Goal: Task Accomplishment & Management: Complete application form

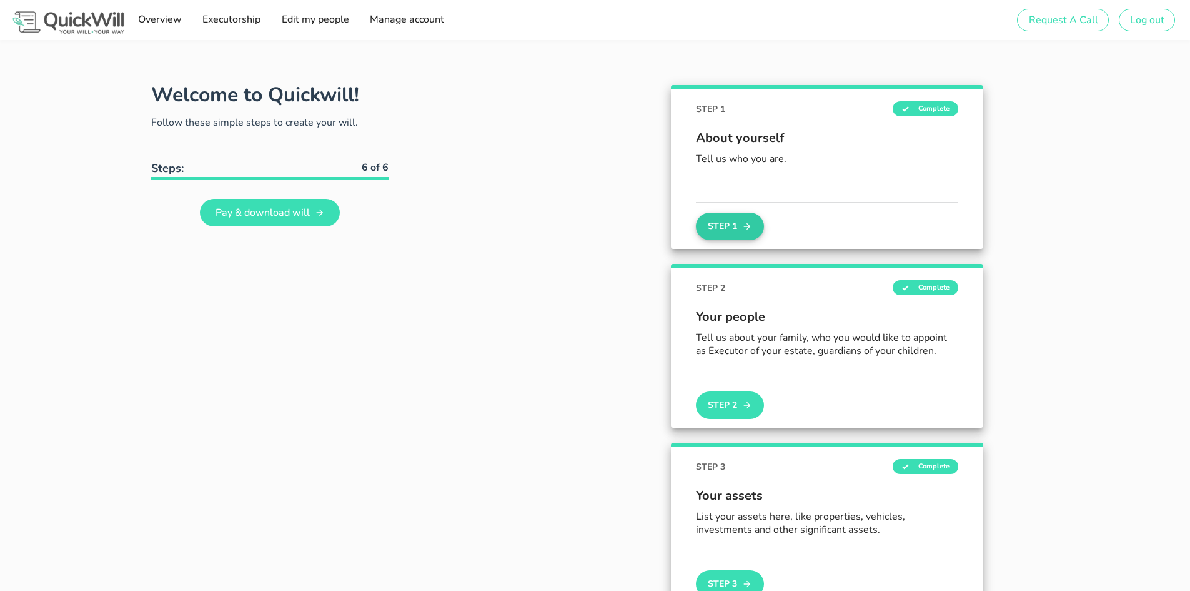
click at [724, 226] on button "Step 1" at bounding box center [729, 225] width 67 height 27
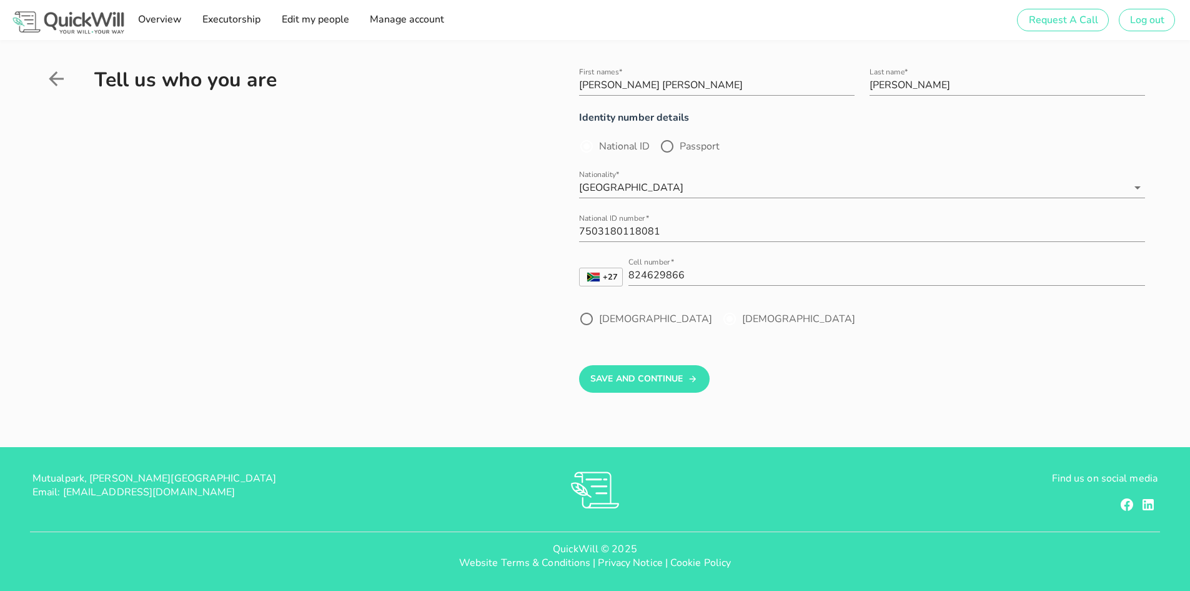
click at [301, 225] on div "Tell us who you are" at bounding box center [274, 247] width 459 height 365
click at [604, 382] on button "Save And Continue" at bounding box center [644, 378] width 131 height 27
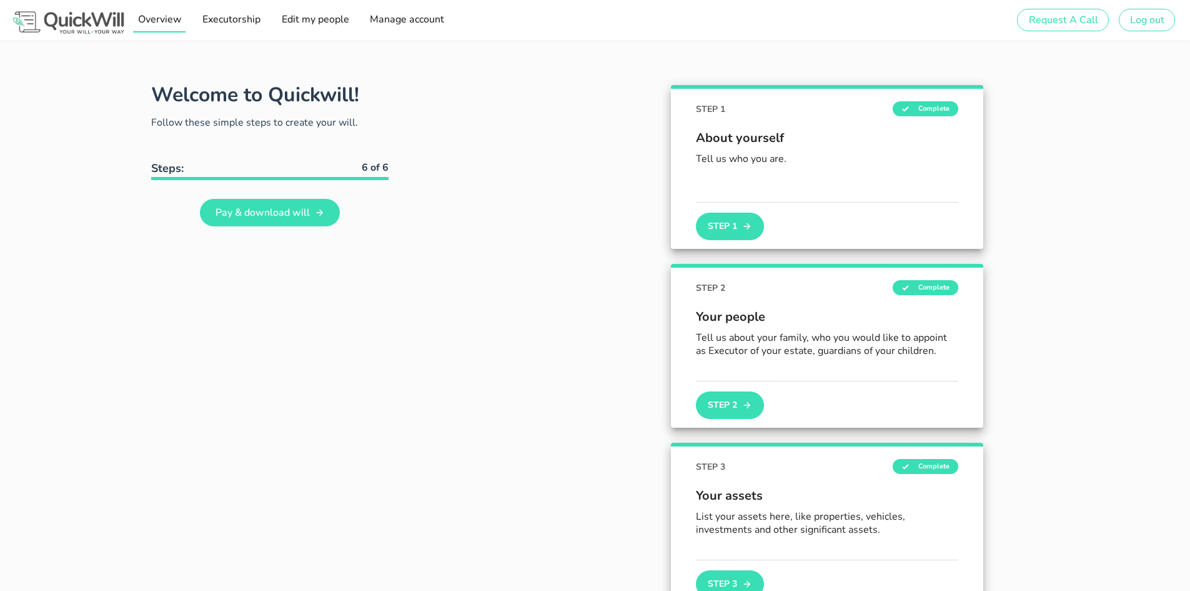
drag, startPoint x: 164, startPoint y: 19, endPoint x: 171, endPoint y: 28, distance: 11.1
click at [164, 19] on span "Overview" at bounding box center [159, 19] width 44 height 14
click at [162, 19] on span "Overview" at bounding box center [159, 19] width 44 height 14
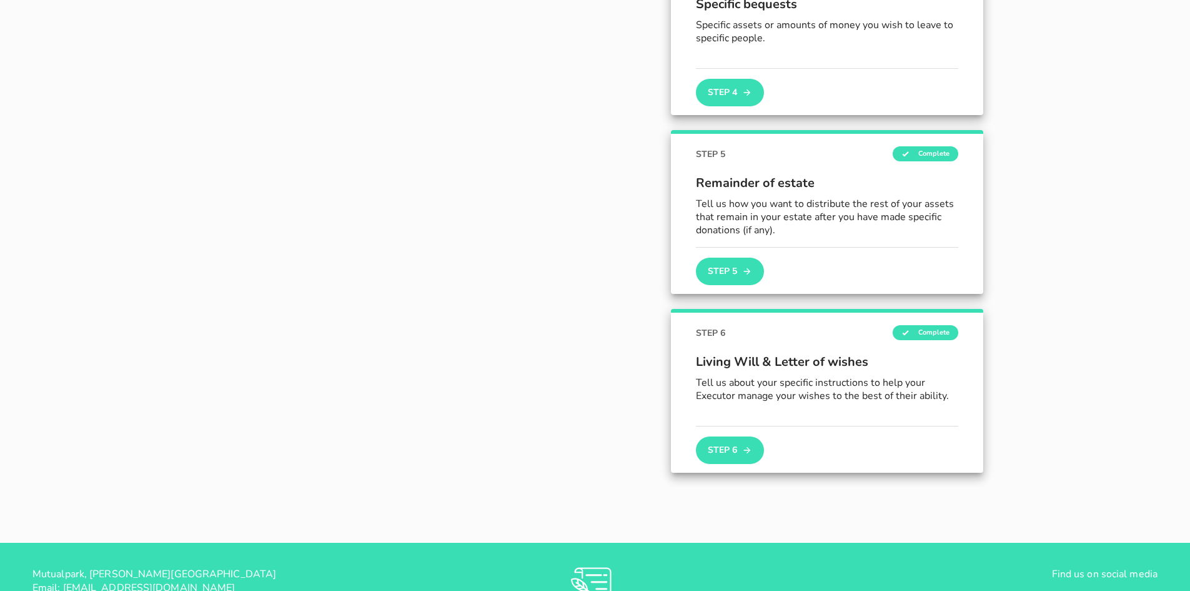
scroll to position [687, 0]
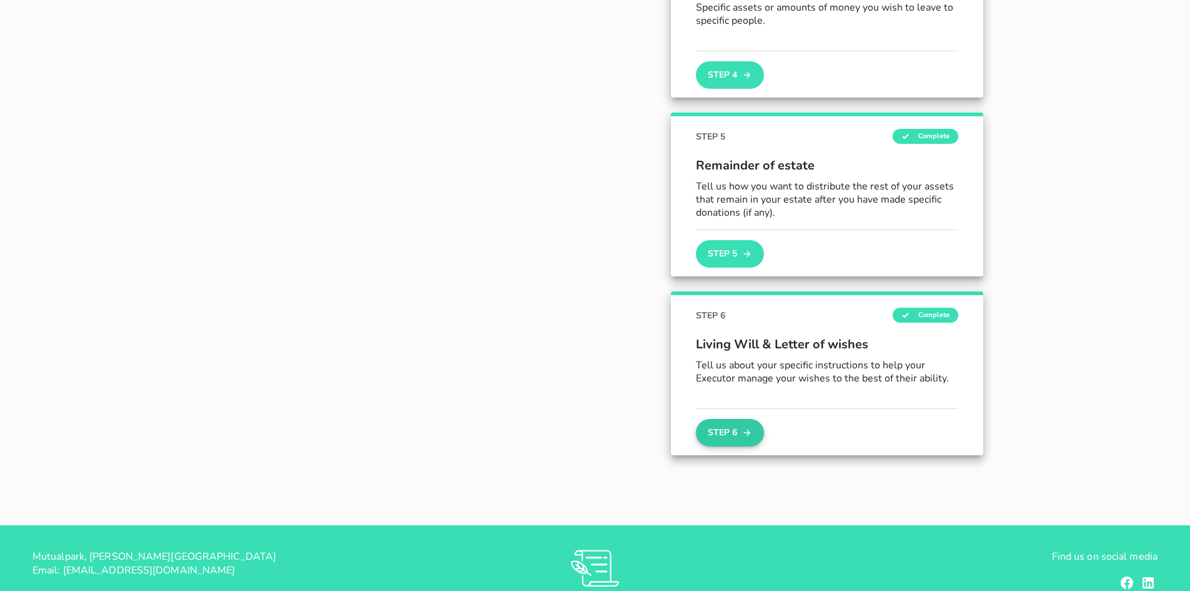
click at [742, 428] on icon "button" at bounding box center [747, 432] width 10 height 15
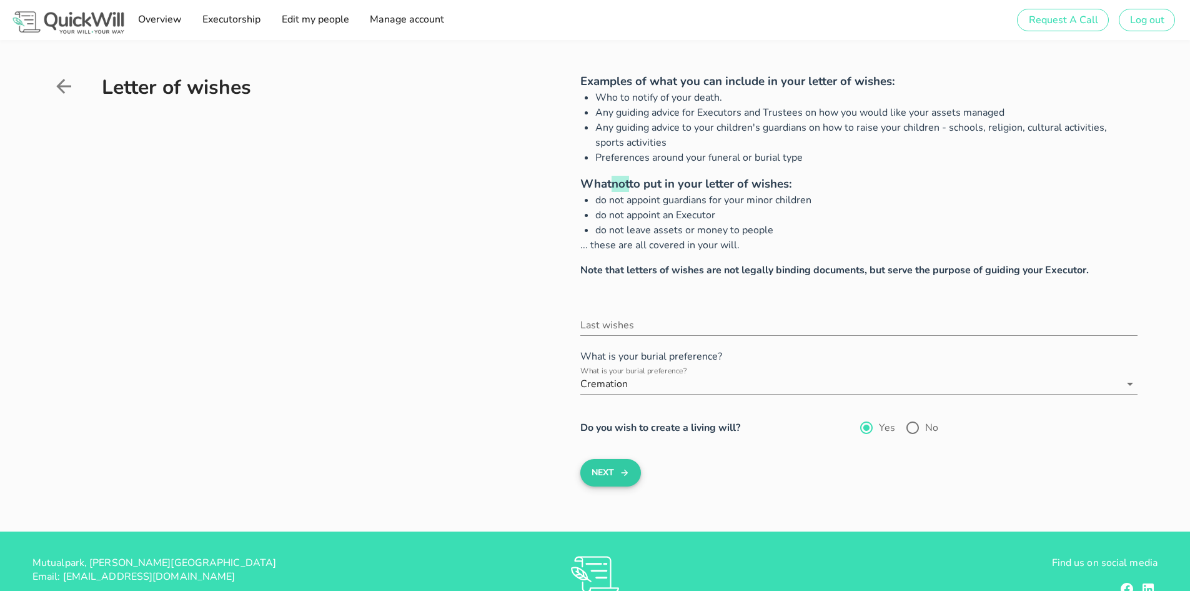
click at [631, 462] on button "Next" at bounding box center [611, 472] width 61 height 27
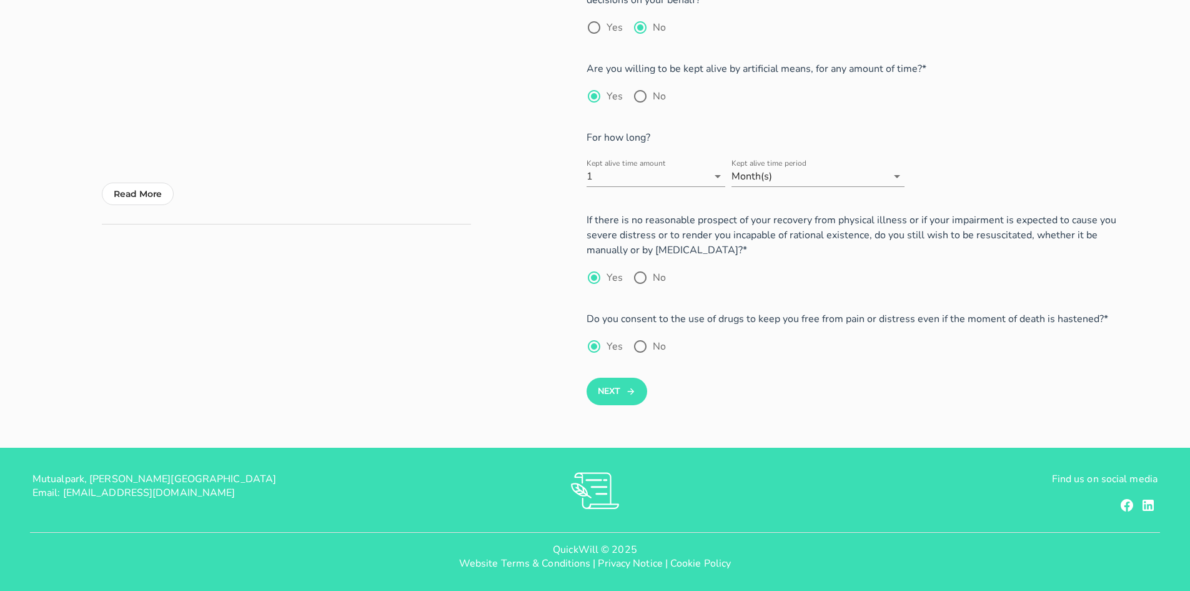
scroll to position [204, 0]
click at [629, 389] on icon "submit" at bounding box center [631, 390] width 10 height 15
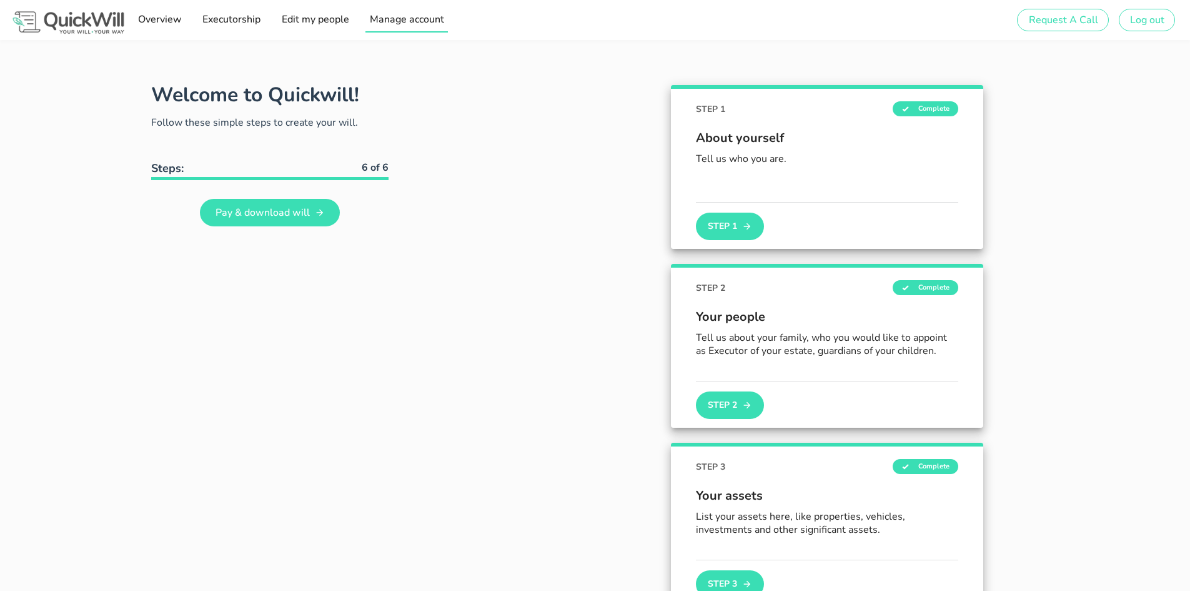
click at [399, 22] on span "Manage account" at bounding box center [406, 19] width 75 height 14
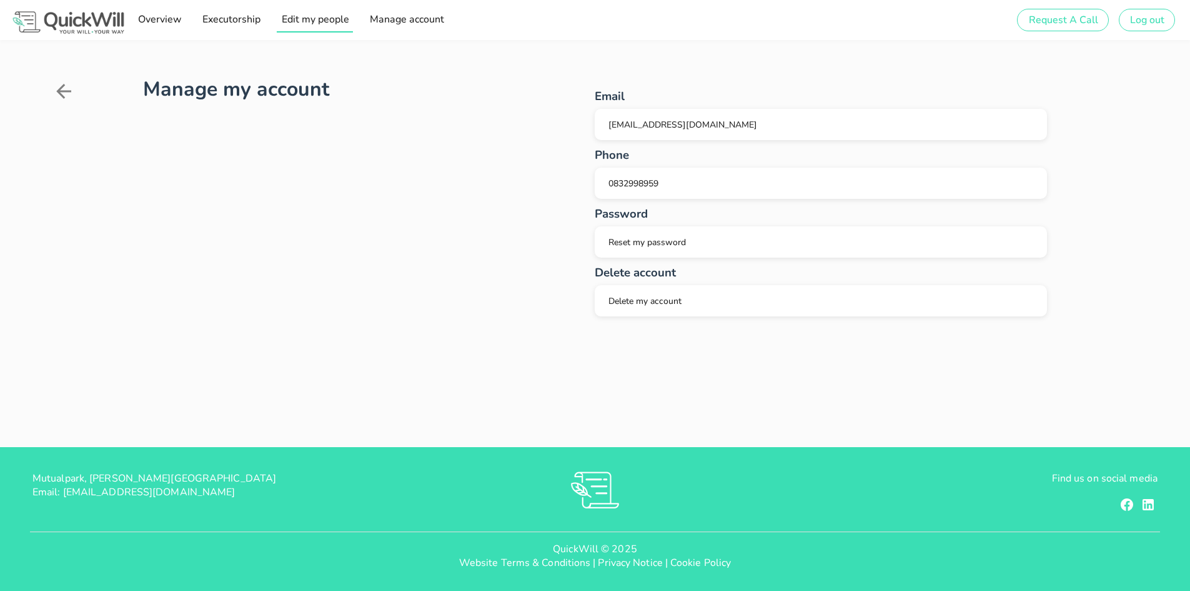
click at [315, 21] on span "Edit my people" at bounding box center [315, 19] width 68 height 14
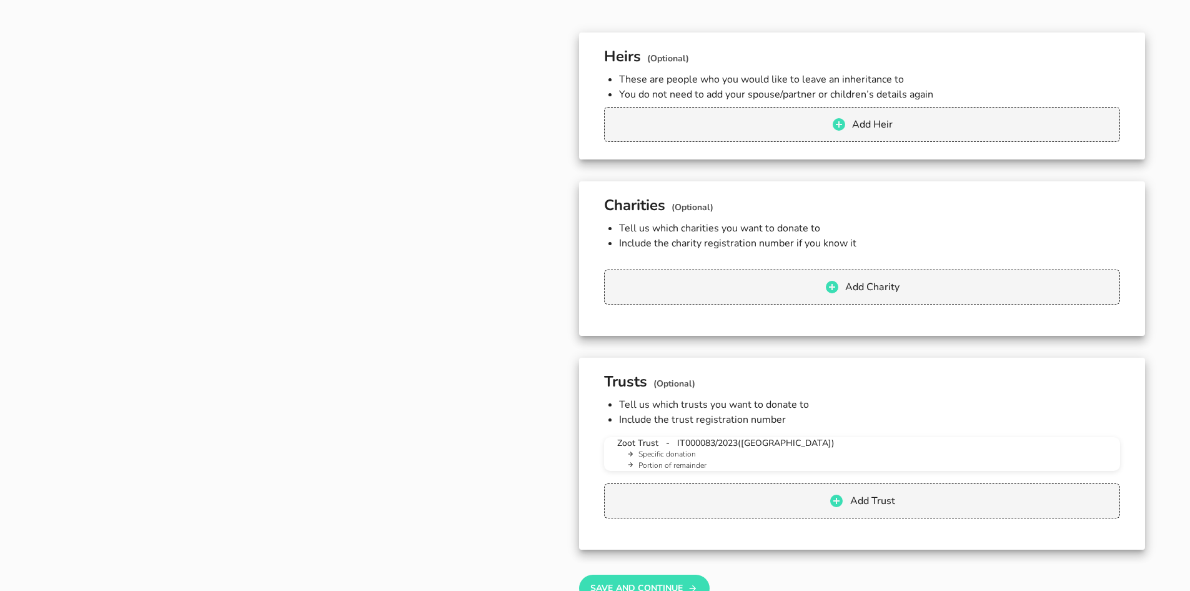
scroll to position [1262, 0]
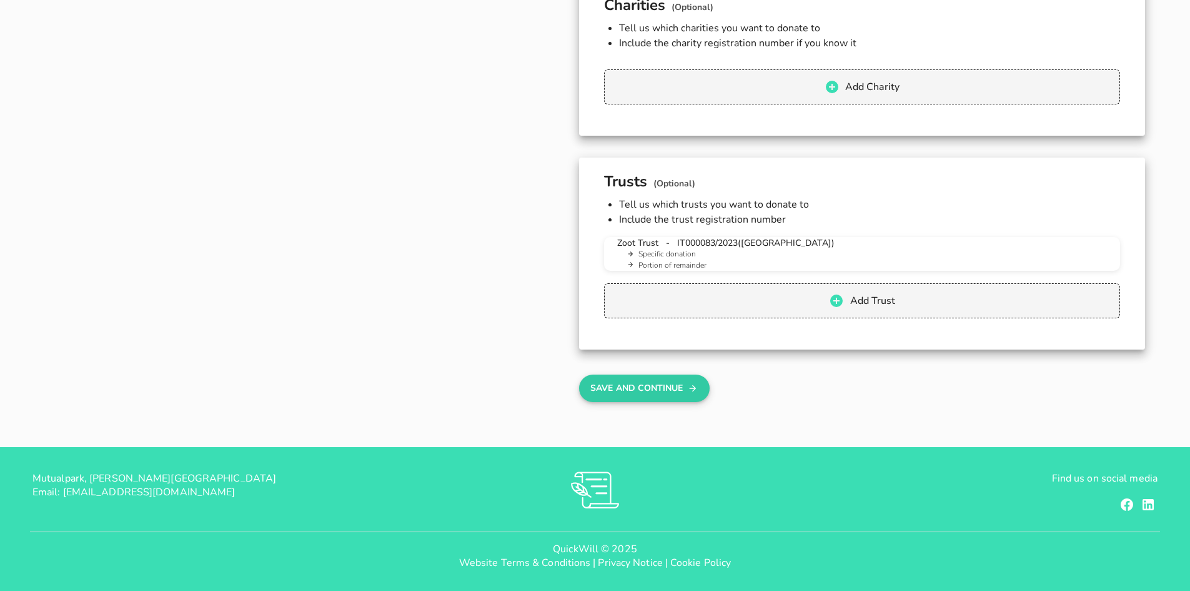
click at [629, 385] on button "Save And Continue" at bounding box center [644, 387] width 131 height 27
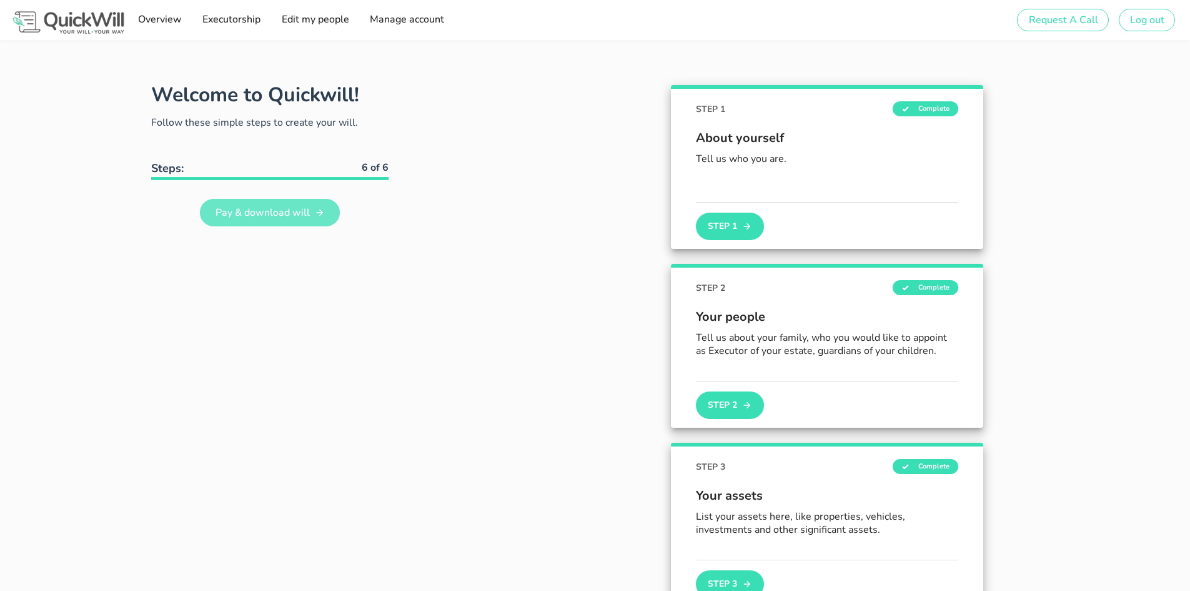
click at [290, 214] on span "Pay & download will" at bounding box center [262, 213] width 95 height 14
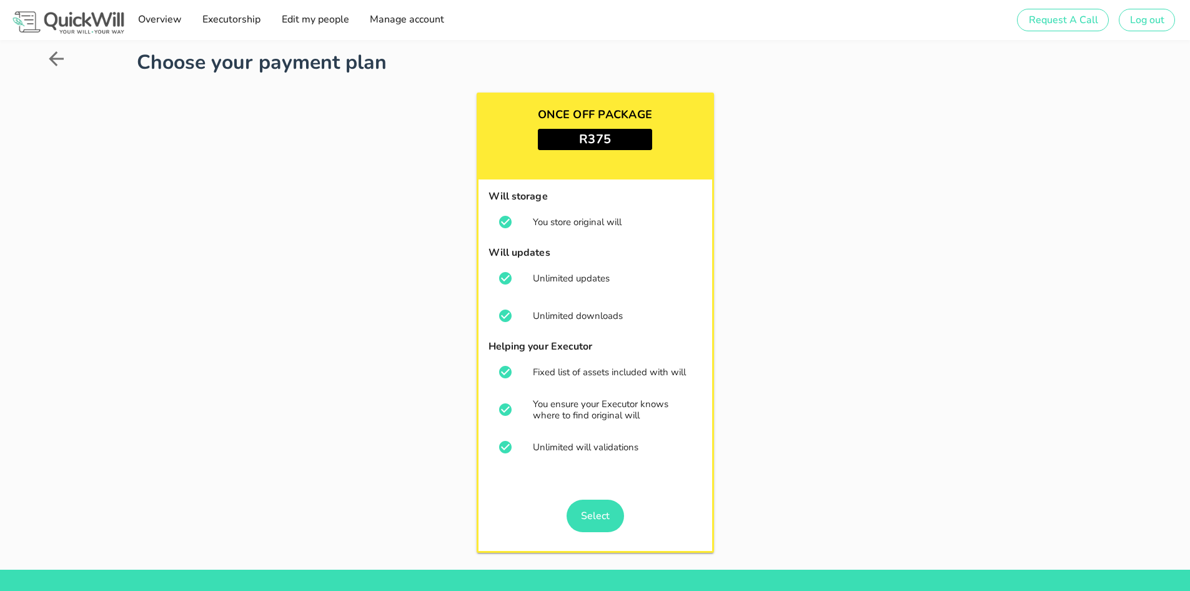
drag, startPoint x: 162, startPoint y: 21, endPoint x: 217, endPoint y: 57, distance: 66.4
click at [162, 21] on span "Overview" at bounding box center [159, 19] width 44 height 14
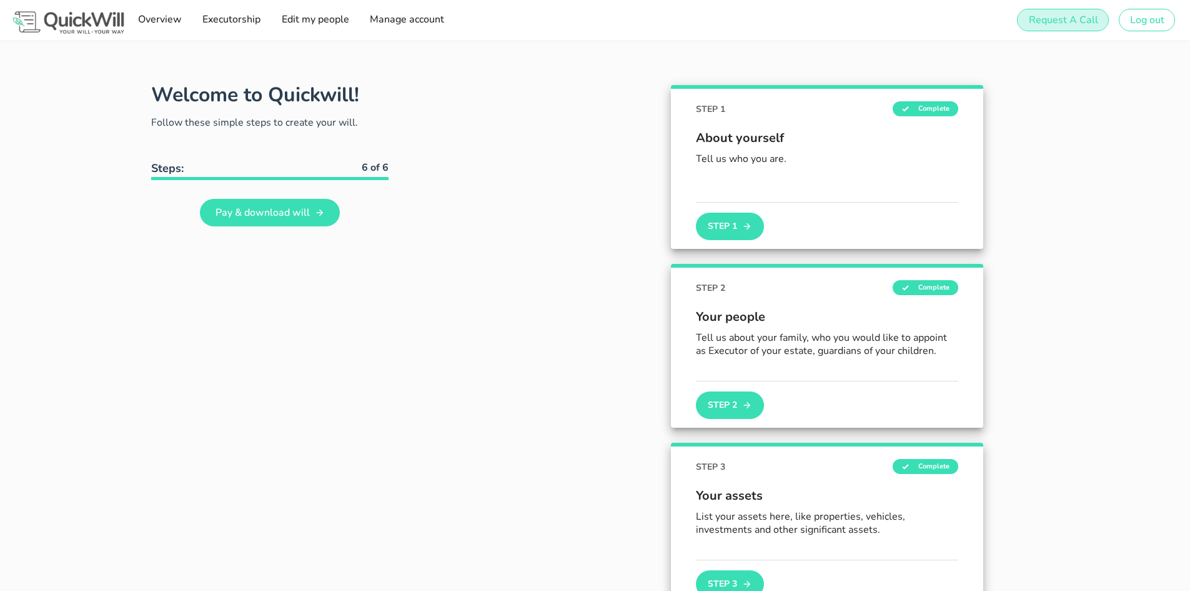
click at [1087, 17] on span "Request A Call" at bounding box center [1063, 20] width 70 height 14
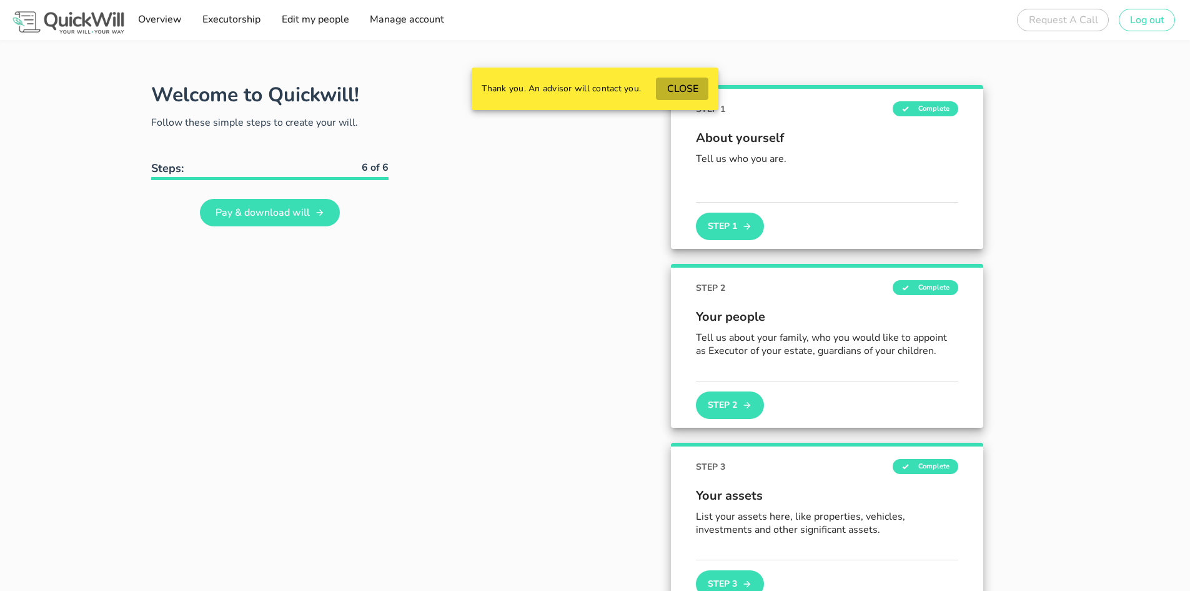
click at [682, 90] on span "CLOSE" at bounding box center [682, 89] width 32 height 14
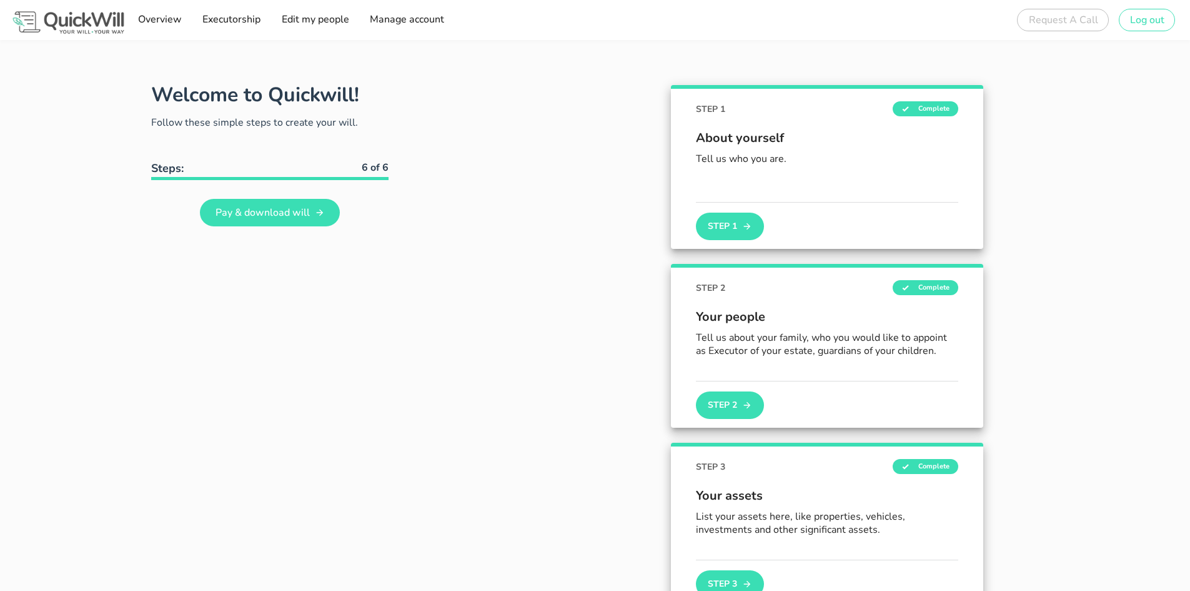
click at [89, 18] on img at bounding box center [68, 22] width 117 height 27
click at [90, 26] on img at bounding box center [68, 22] width 117 height 27
click at [408, 22] on span "Manage account" at bounding box center [406, 19] width 75 height 14
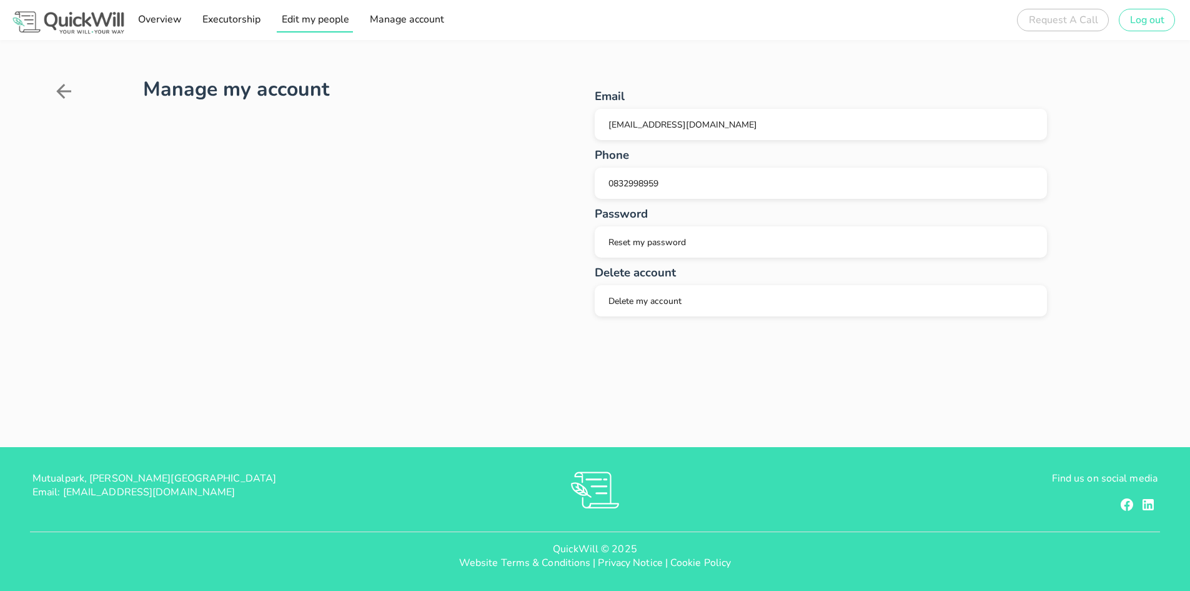
click at [316, 20] on span "Edit my people" at bounding box center [315, 19] width 68 height 14
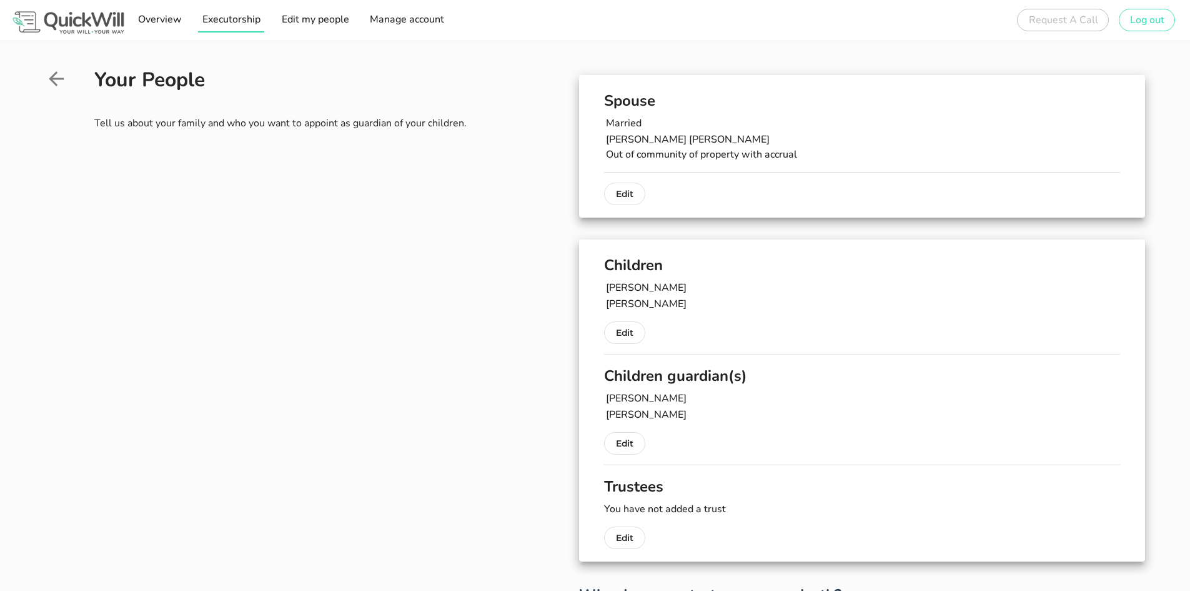
click at [229, 22] on span "Executorship" at bounding box center [231, 19] width 59 height 14
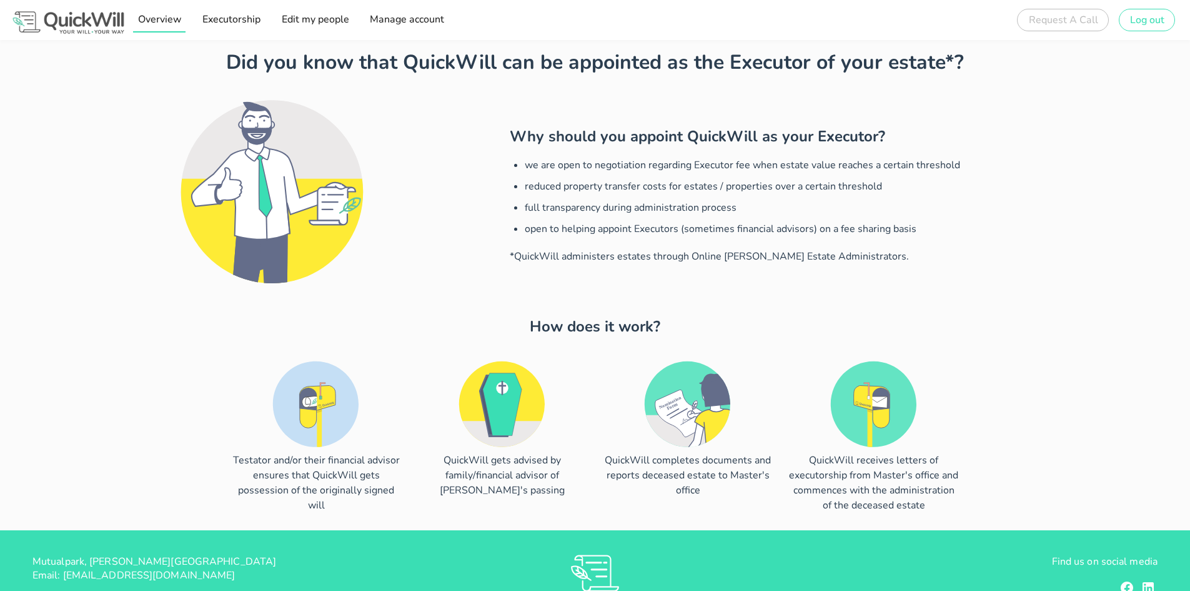
click at [169, 19] on span "Overview" at bounding box center [159, 19] width 44 height 14
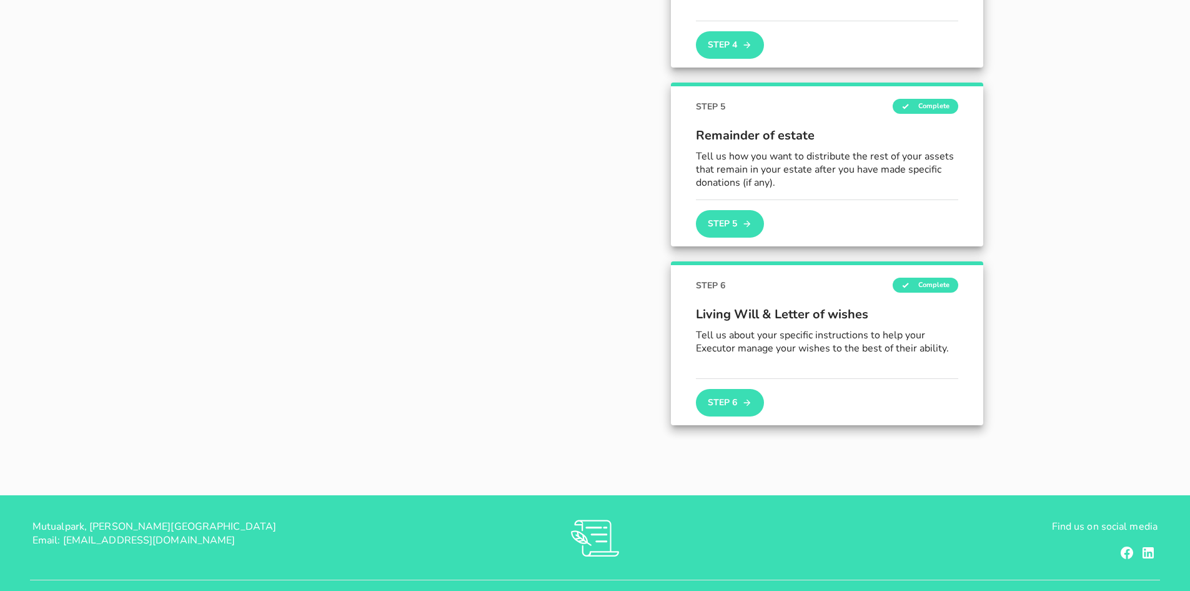
scroll to position [765, 0]
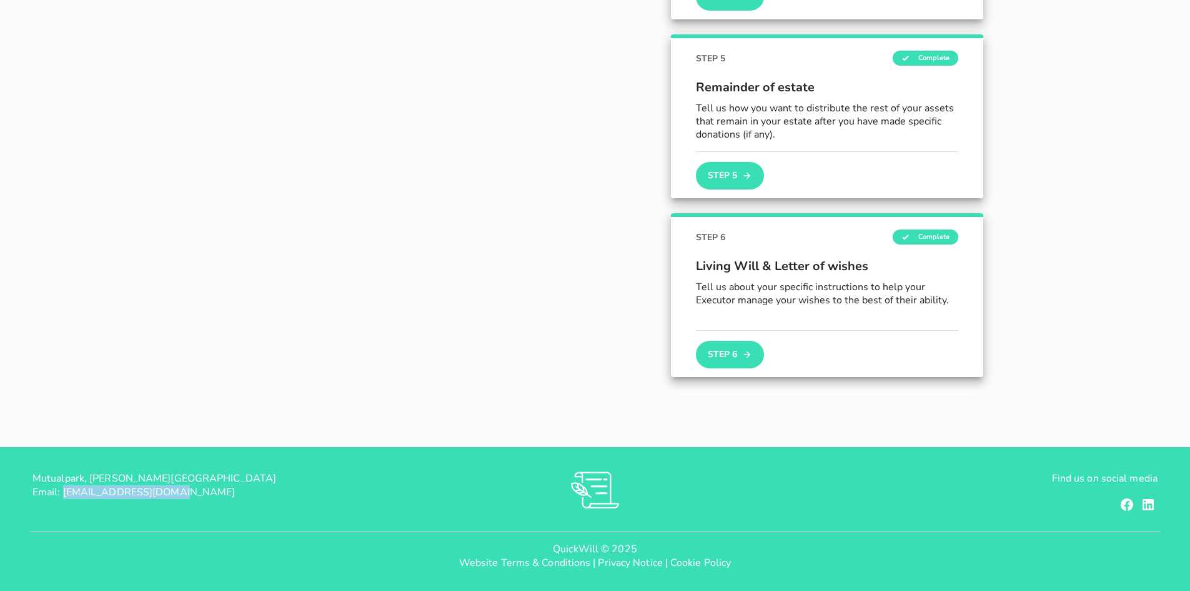
drag, startPoint x: 166, startPoint y: 491, endPoint x: 64, endPoint y: 498, distance: 101.5
click at [64, 498] on p "Mutualpark, [PERSON_NAME][GEOGRAPHIC_DATA] Email: [EMAIL_ADDRESS][DOMAIN_NAME]" at bounding box center [219, 484] width 375 height 27
copy span "[EMAIL_ADDRESS][DOMAIN_NAME]"
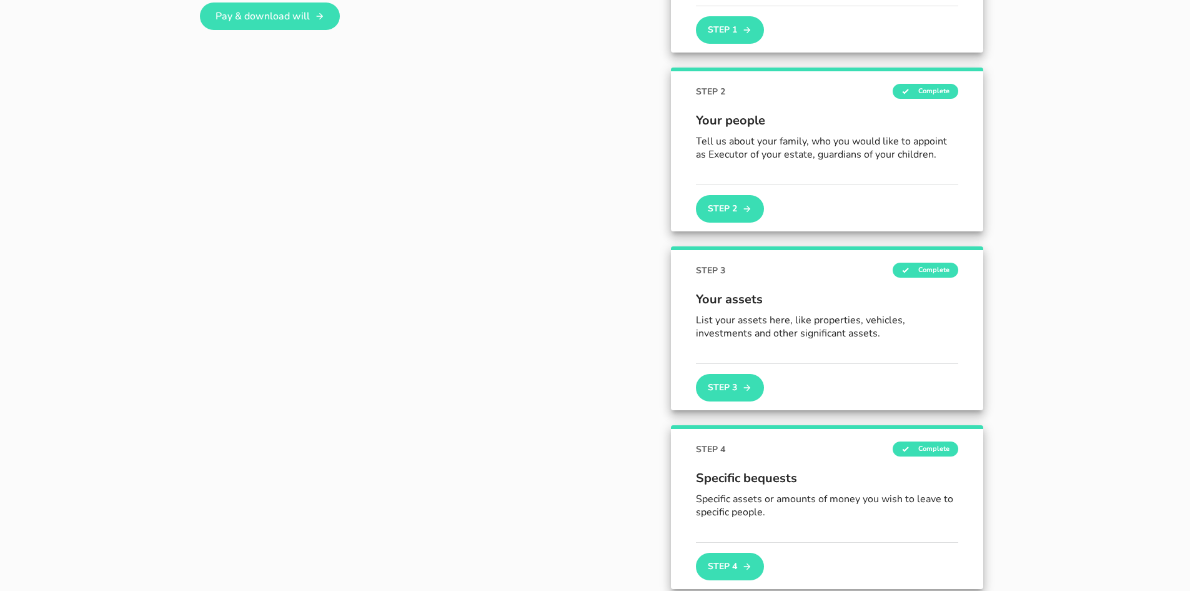
scroll to position [0, 0]
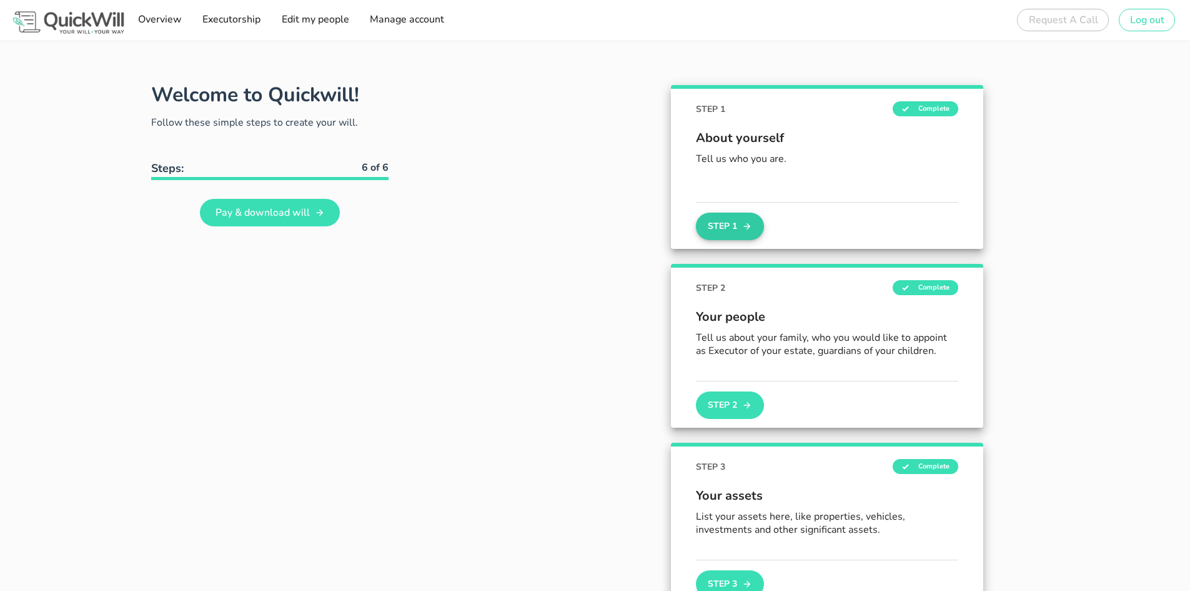
click at [732, 223] on button "Step 1" at bounding box center [729, 225] width 67 height 27
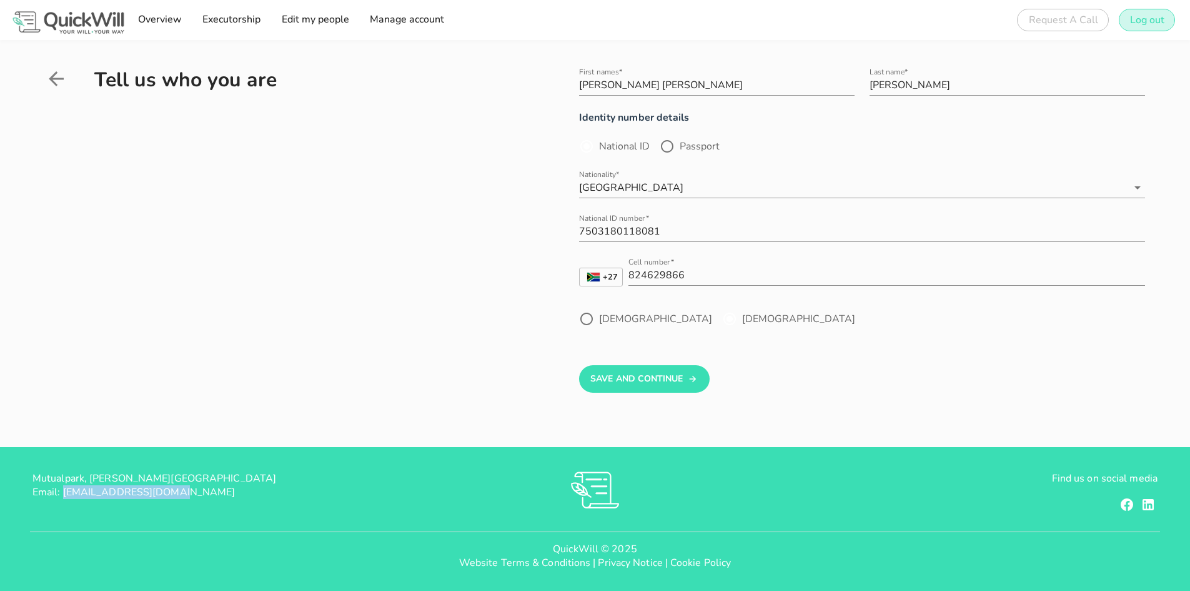
click at [1135, 18] on span "Log out" at bounding box center [1147, 20] width 35 height 14
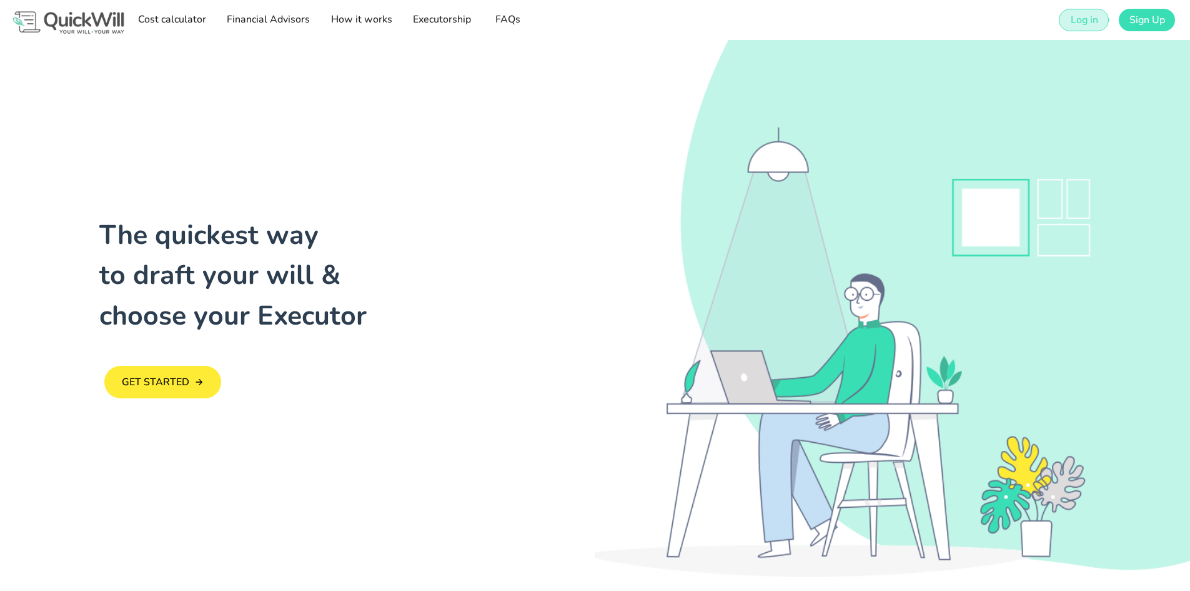
click at [1084, 21] on span "Log in" at bounding box center [1084, 20] width 28 height 14
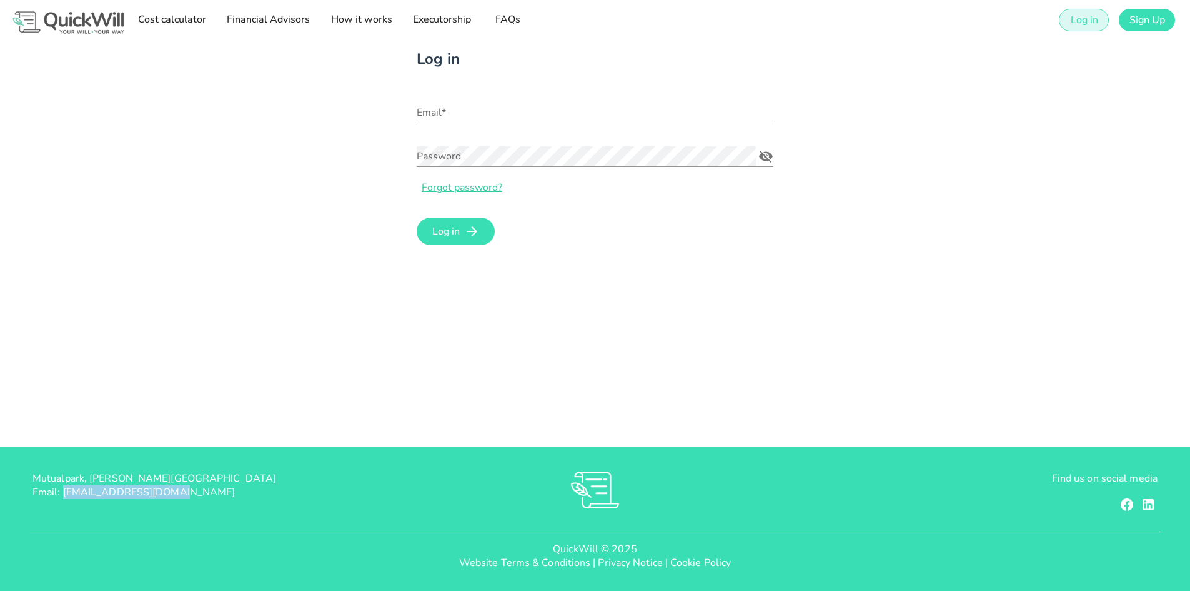
type input "[PERSON_NAME][EMAIL_ADDRESS][DOMAIN_NAME]"
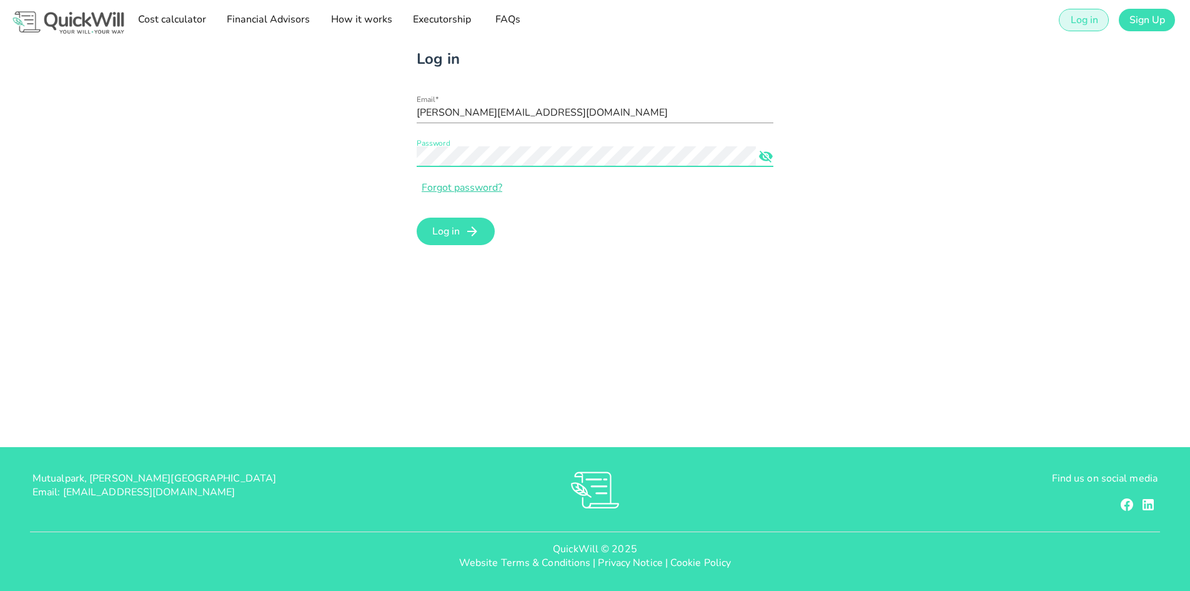
click at [760, 154] on icon "Password appended action" at bounding box center [766, 156] width 15 height 15
click at [371, 159] on div "Log in Email* [PERSON_NAME][EMAIL_ADDRESS][DOMAIN_NAME] Password Forgot passwor…" at bounding box center [594, 148] width 1115 height 216
click at [356, 177] on div "Log in Email* [PERSON_NAME][EMAIL_ADDRESS][DOMAIN_NAME] Password Forgot passwor…" at bounding box center [594, 148] width 1115 height 216
click at [761, 157] on icon "Password appended action" at bounding box center [766, 156] width 14 height 9
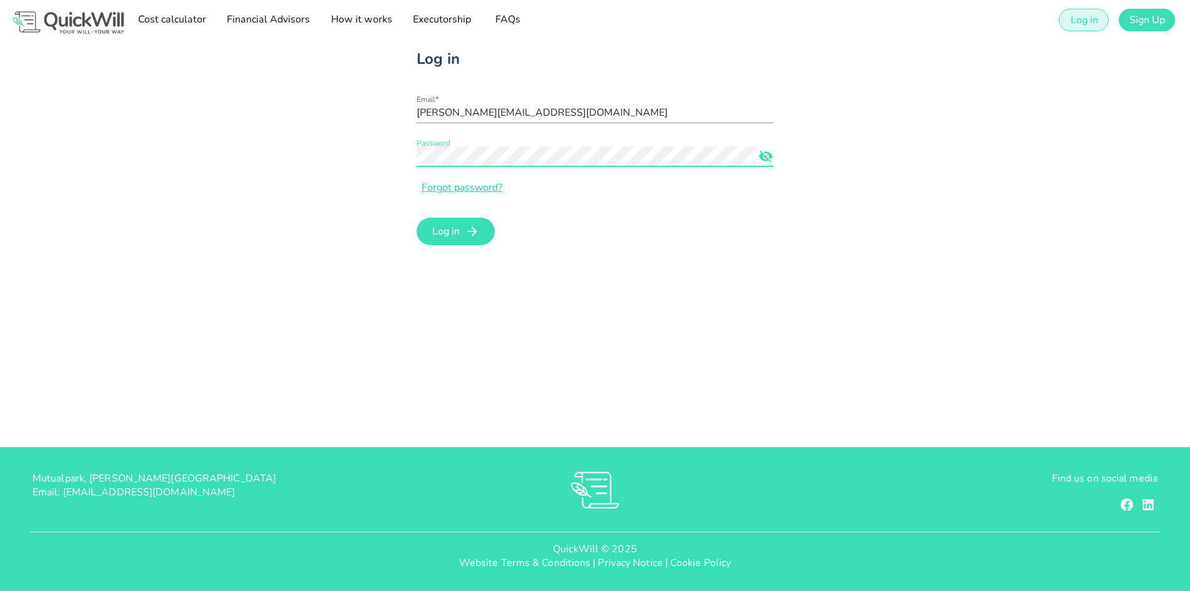
click at [744, 227] on form "Email* [PERSON_NAME][EMAIL_ADDRESS][DOMAIN_NAME] Password Forgot password? Log …" at bounding box center [595, 172] width 357 height 154
click at [472, 232] on icon "submit" at bounding box center [472, 231] width 15 height 15
